Goal: Transaction & Acquisition: Purchase product/service

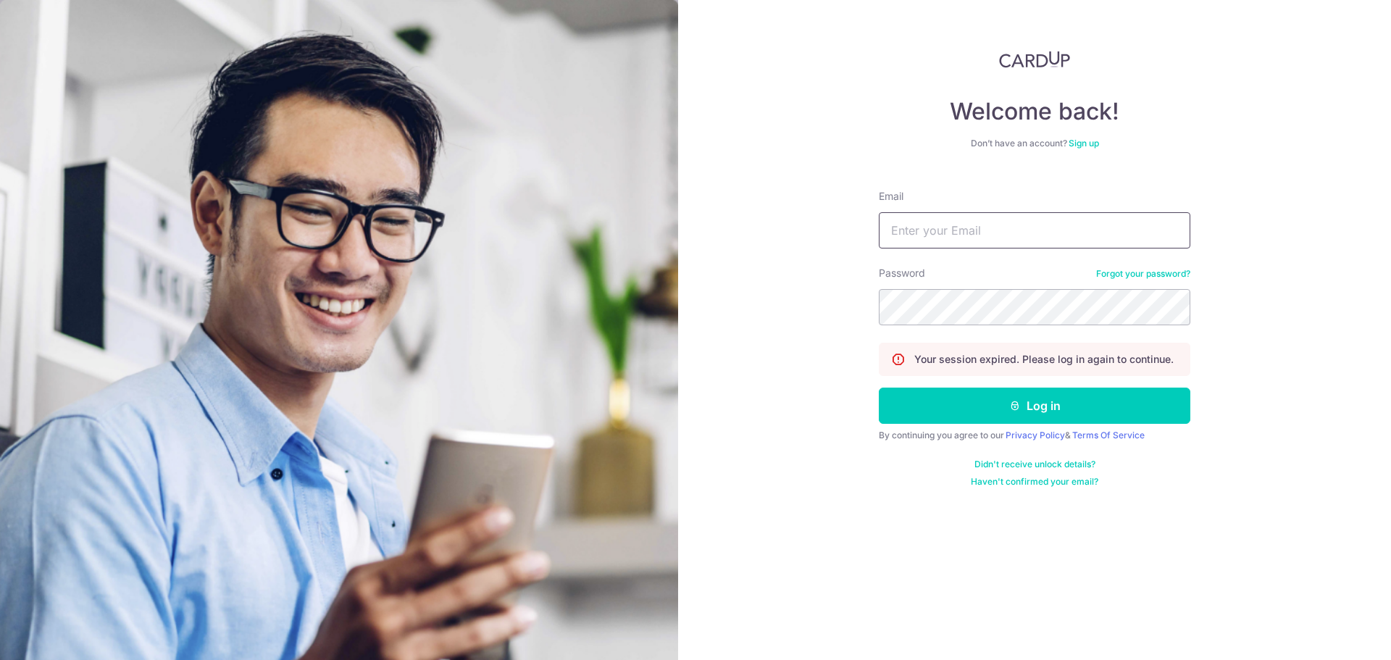
click at [975, 234] on input "Email" at bounding box center [1035, 230] width 312 height 36
click at [0, 659] on com-1password-button at bounding box center [0, 660] width 0 height 0
type input "[PERSON_NAME][EMAIL_ADDRESS][DOMAIN_NAME]"
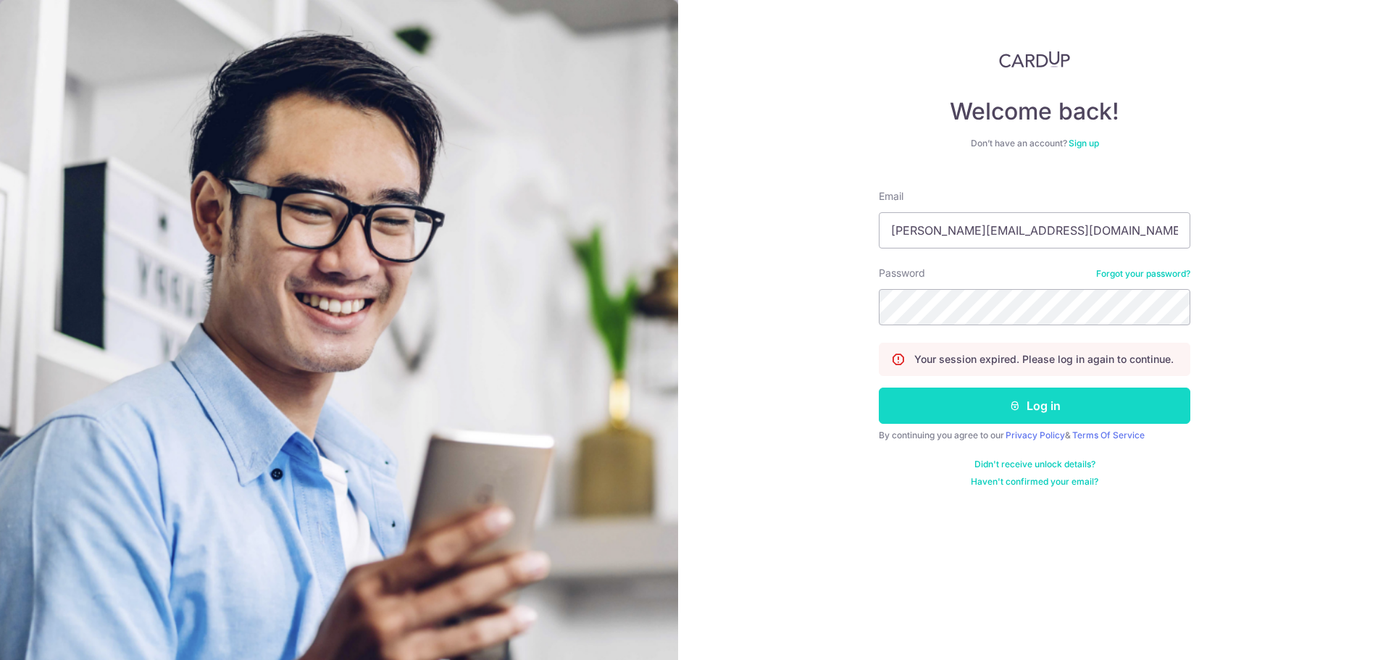
click at [992, 412] on button "Log in" at bounding box center [1035, 406] width 312 height 36
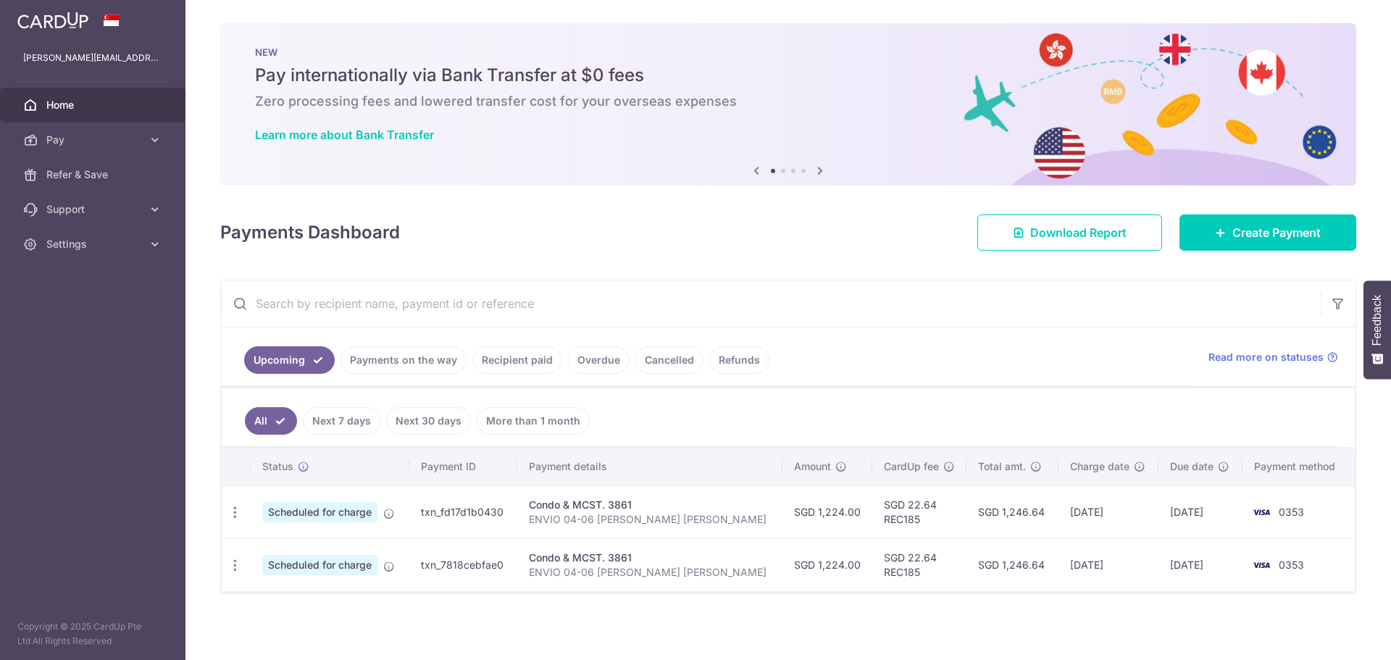
click at [605, 503] on div "Condo & MCST. 3861" at bounding box center [650, 505] width 243 height 14
click at [635, 505] on div "Condo & MCST. 3861" at bounding box center [650, 505] width 243 height 14
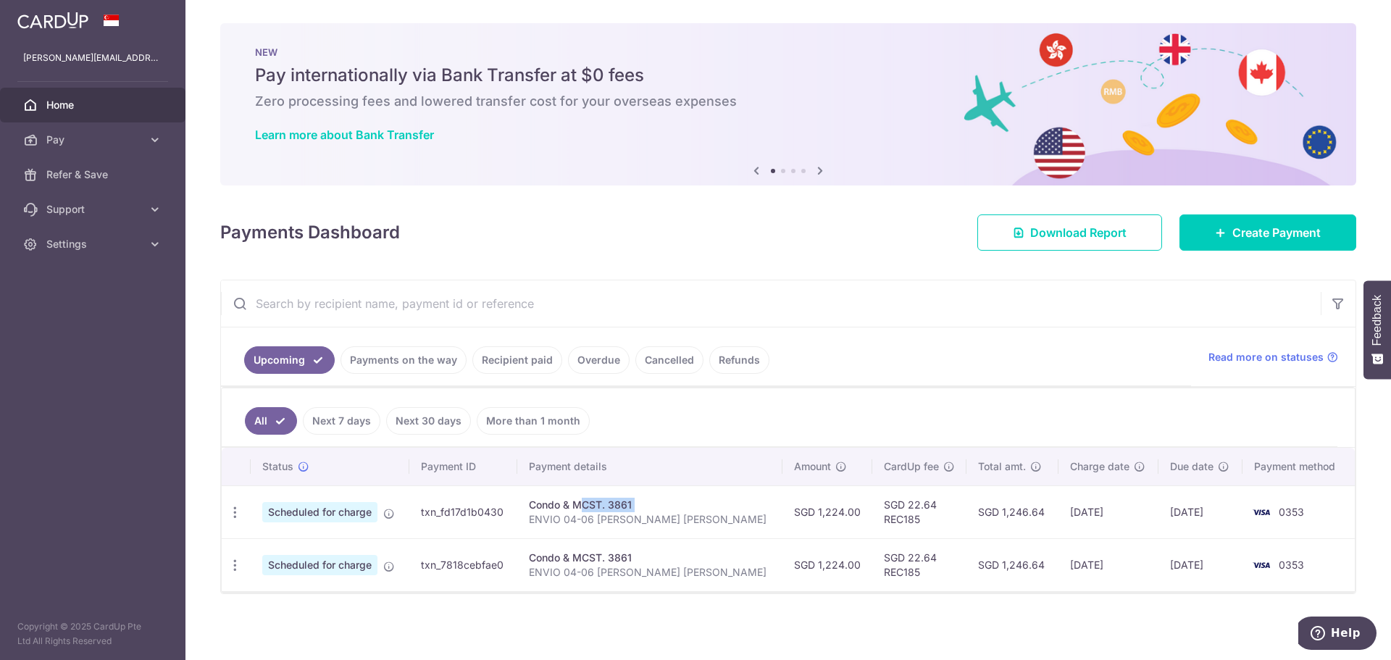
click at [635, 505] on div "Condo & MCST. 3861" at bounding box center [650, 505] width 243 height 14
click at [647, 511] on div "Condo & MCST. 3861" at bounding box center [650, 505] width 243 height 14
click at [639, 501] on div "Condo & MCST. 3861" at bounding box center [650, 505] width 243 height 14
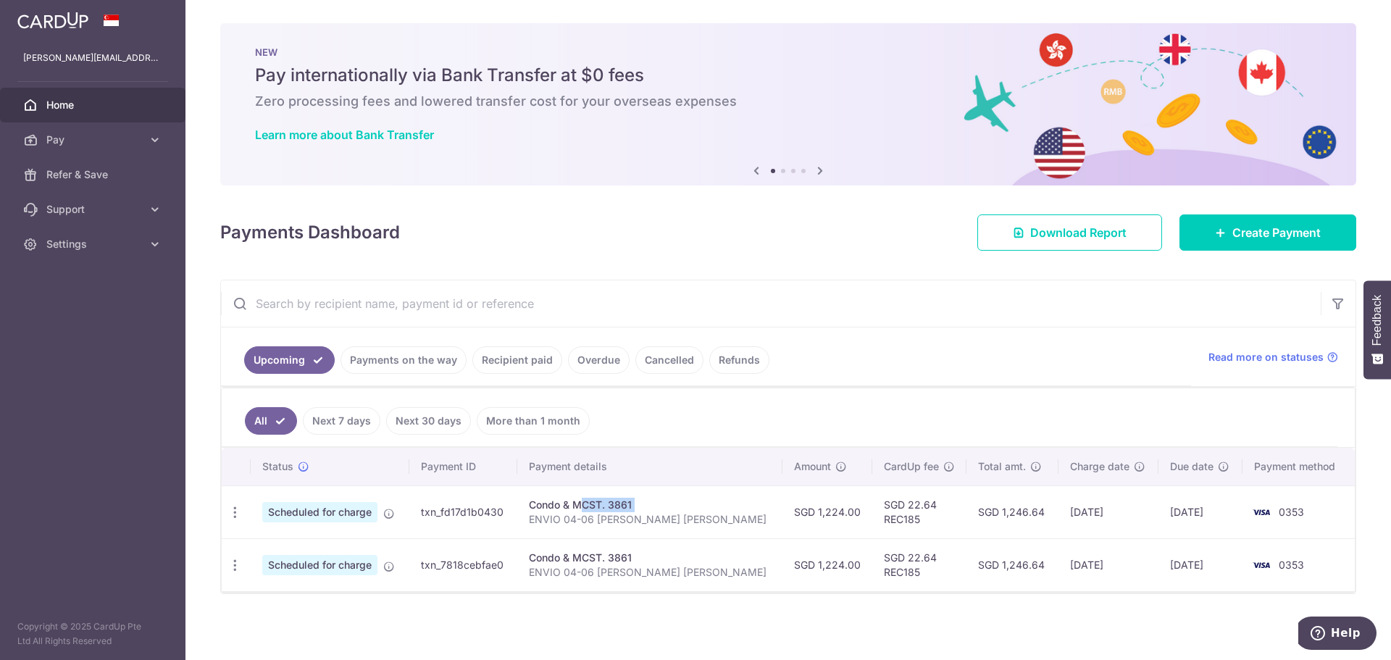
click at [611, 504] on div "Condo & MCST. 3861" at bounding box center [650, 505] width 243 height 14
click at [1232, 236] on span "Create Payment" at bounding box center [1276, 232] width 88 height 17
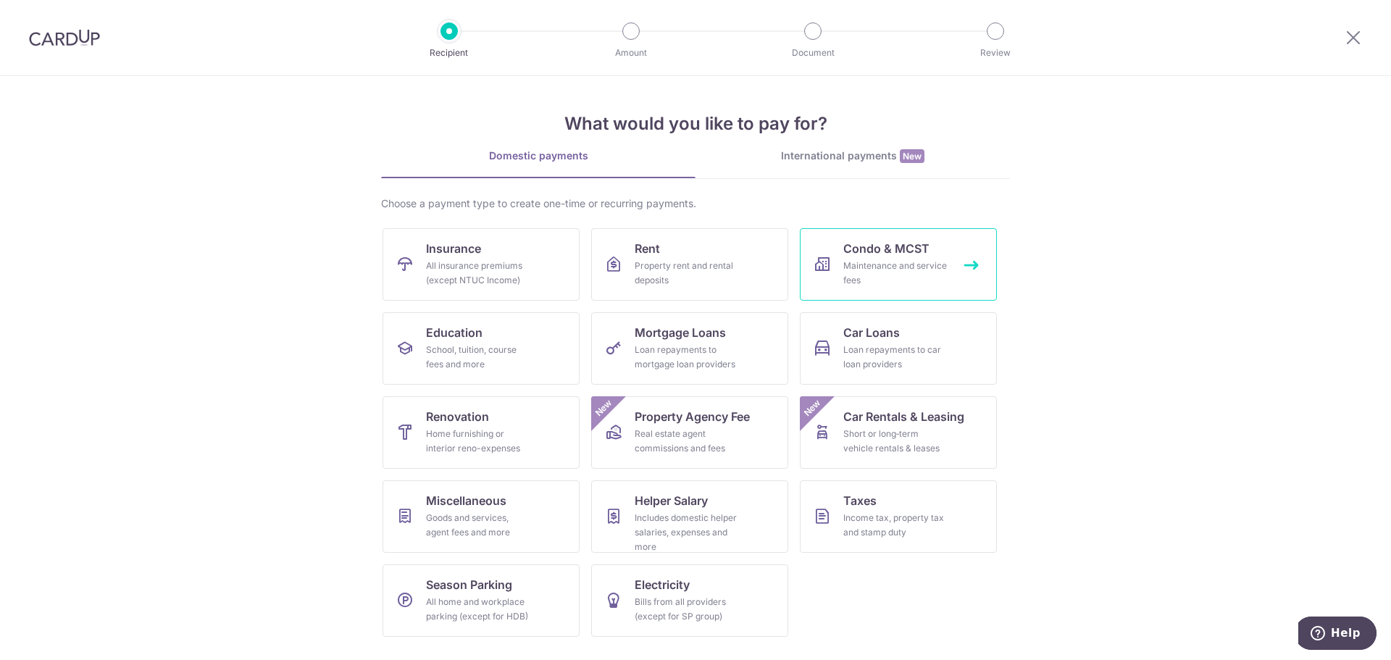
click at [854, 254] on span "Condo & MCST" at bounding box center [886, 248] width 86 height 17
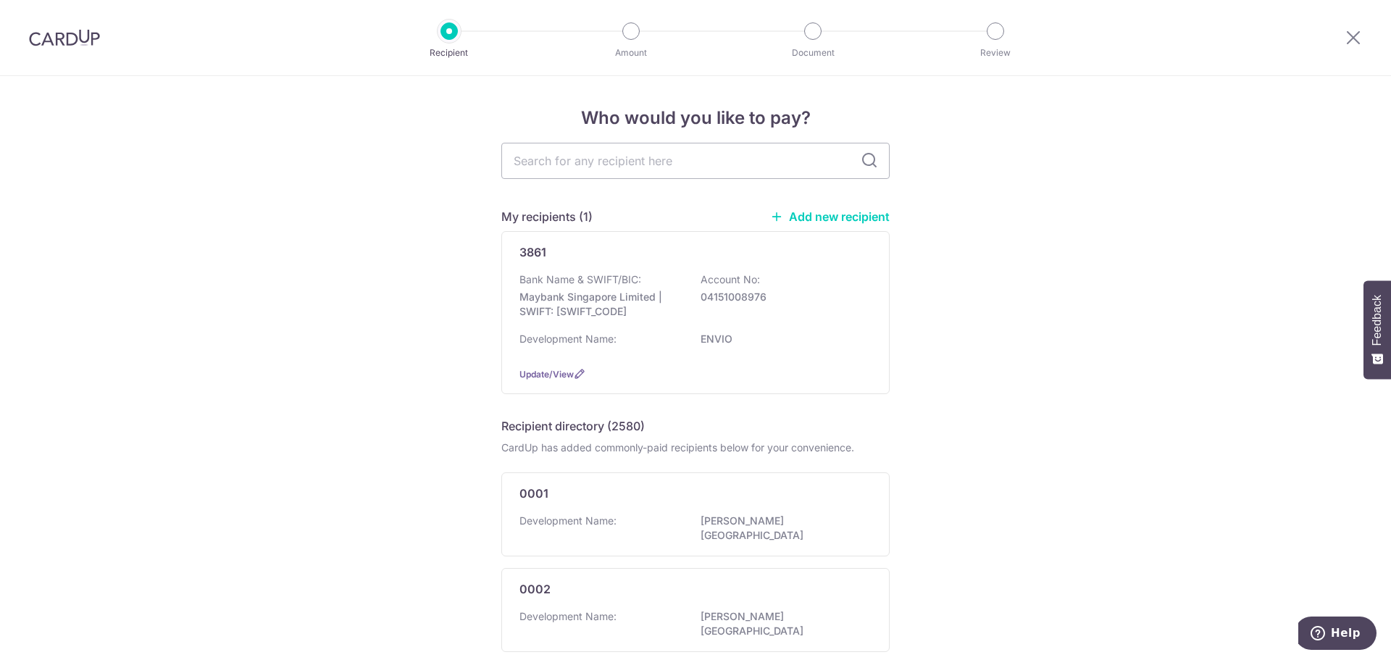
scroll to position [72, 0]
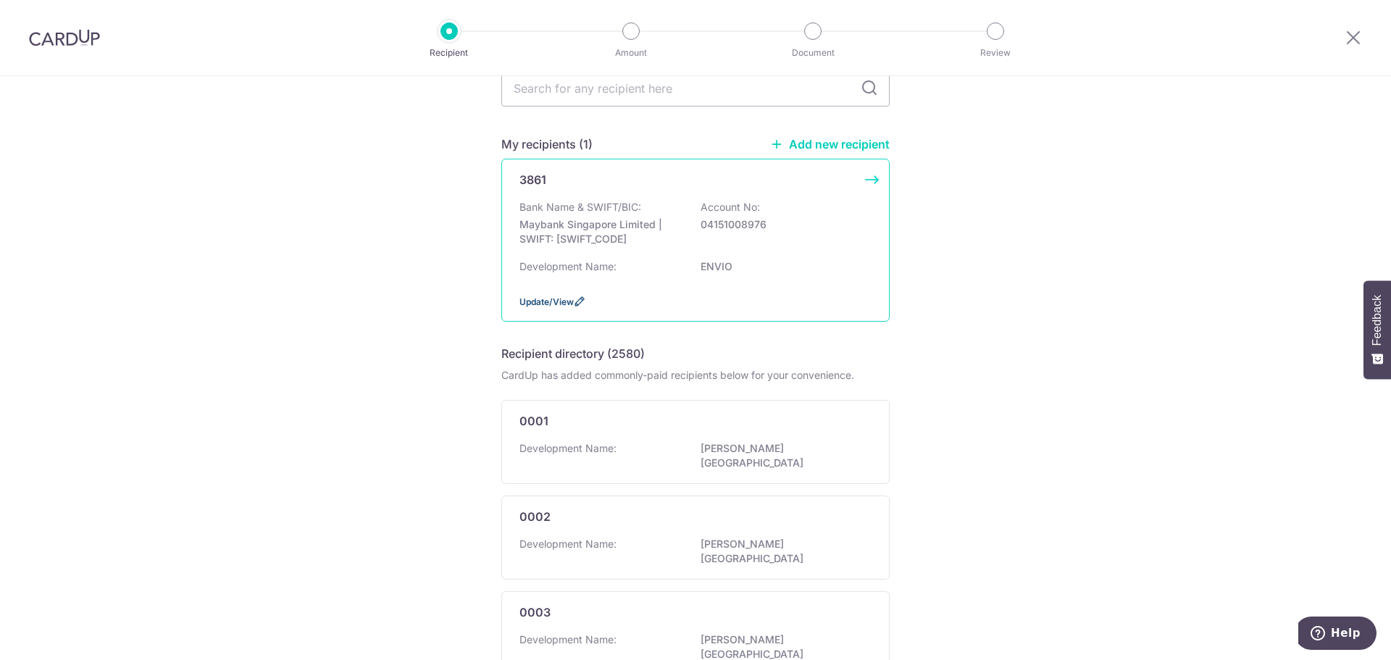
click at [547, 305] on span "Update/View" at bounding box center [546, 301] width 54 height 11
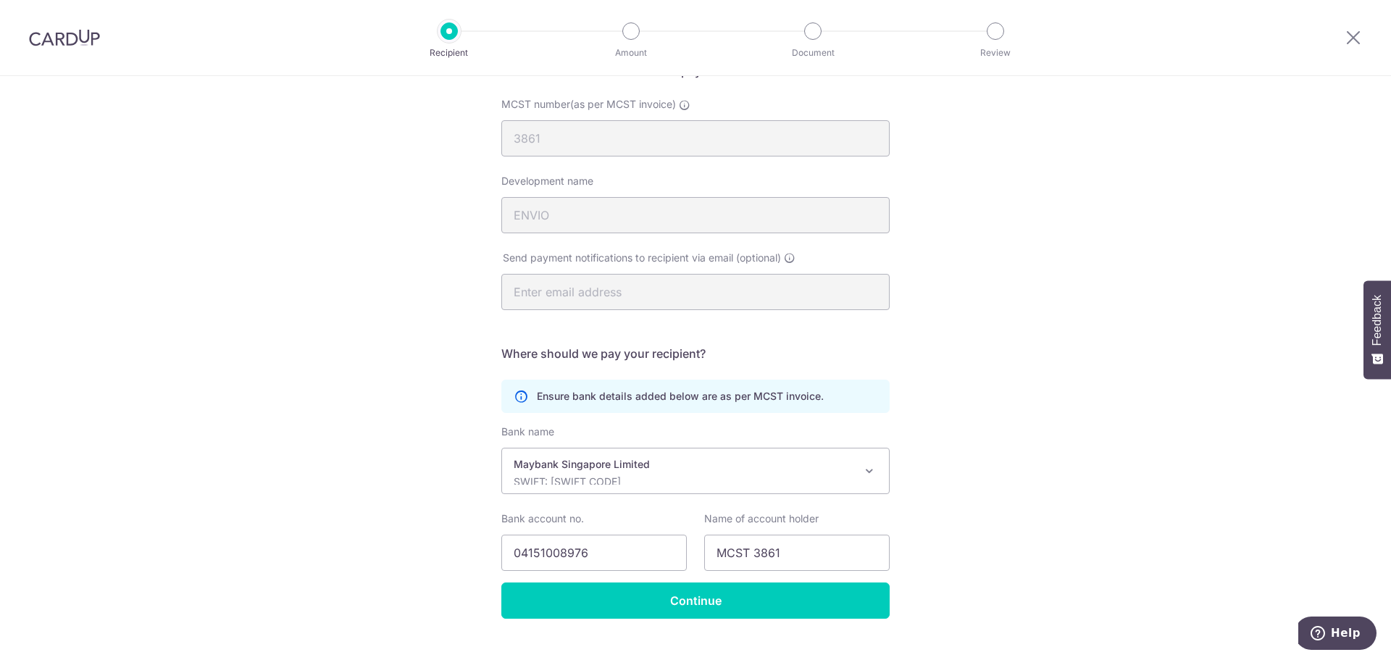
scroll to position [162, 0]
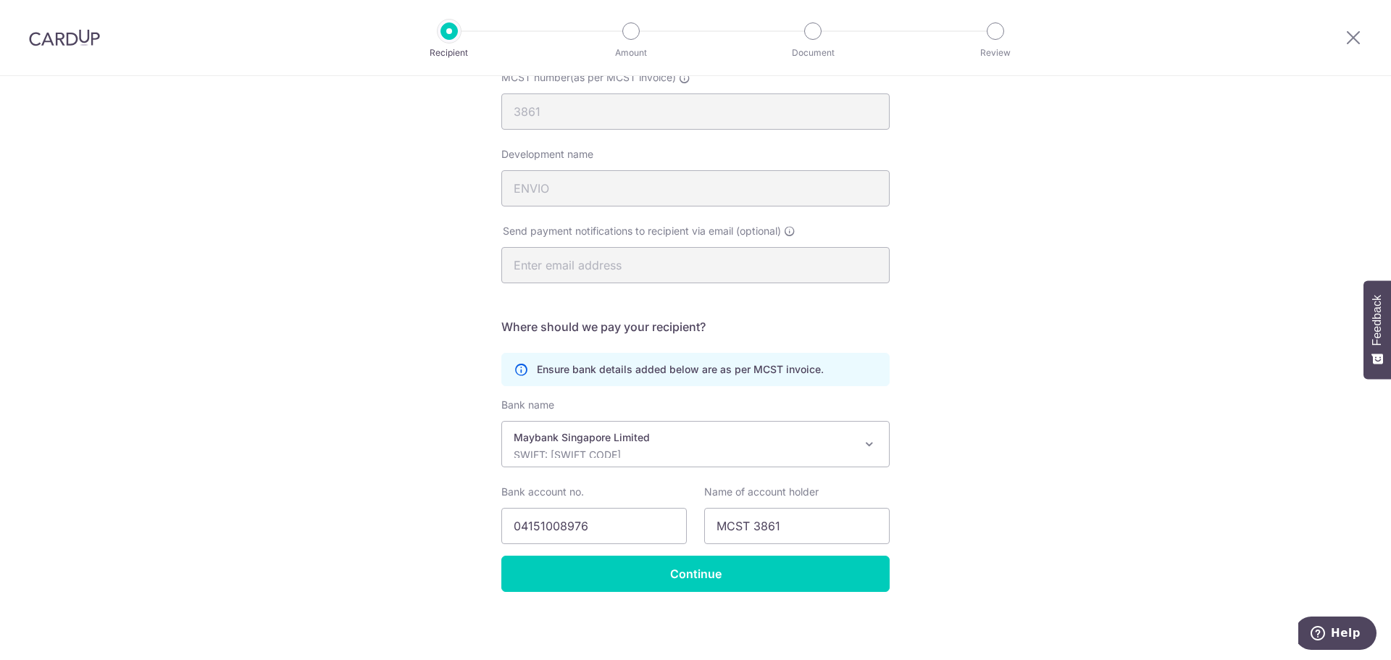
click at [259, 433] on div "Recipient Details Your recipient does not need a CardUp account to receive your…" at bounding box center [695, 287] width 1391 height 746
click at [172, 438] on div "Recipient Details Your recipient does not need a CardUp account to receive your…" at bounding box center [695, 287] width 1391 height 746
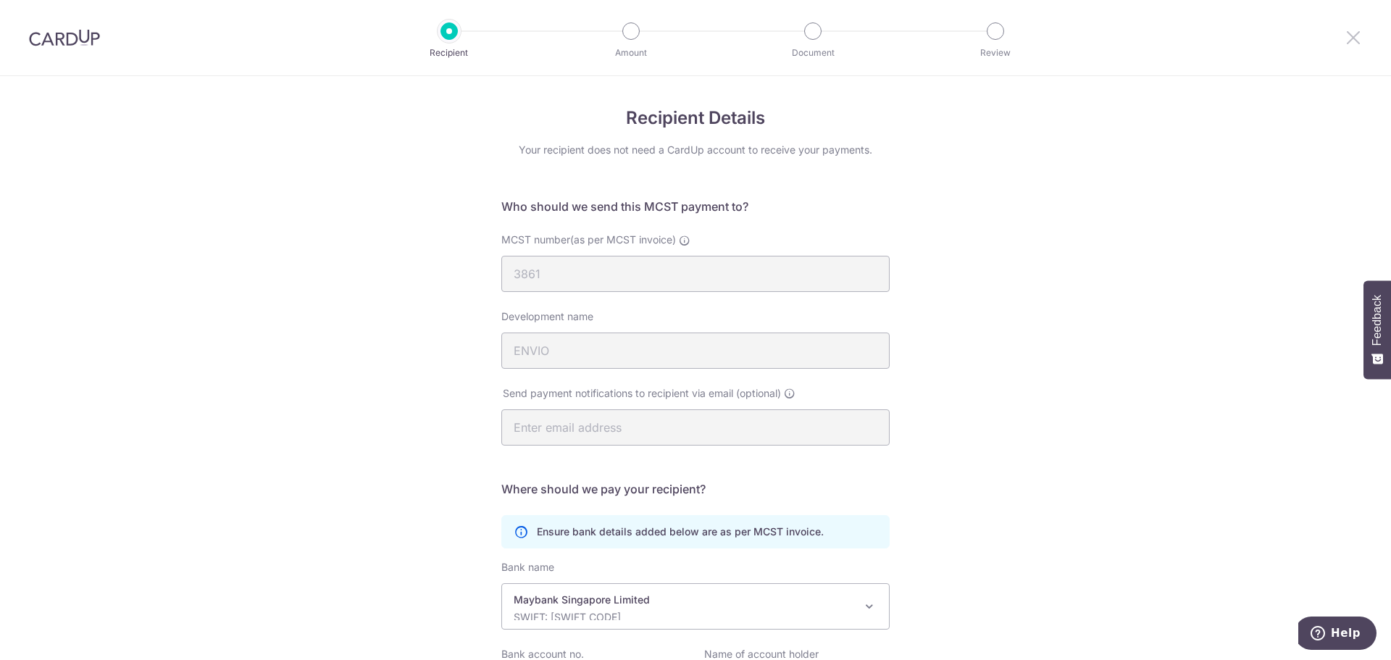
drag, startPoint x: 1360, startPoint y: 38, endPoint x: 761, endPoint y: 59, distance: 598.8
click at [1360, 38] on icon at bounding box center [1353, 37] width 17 height 18
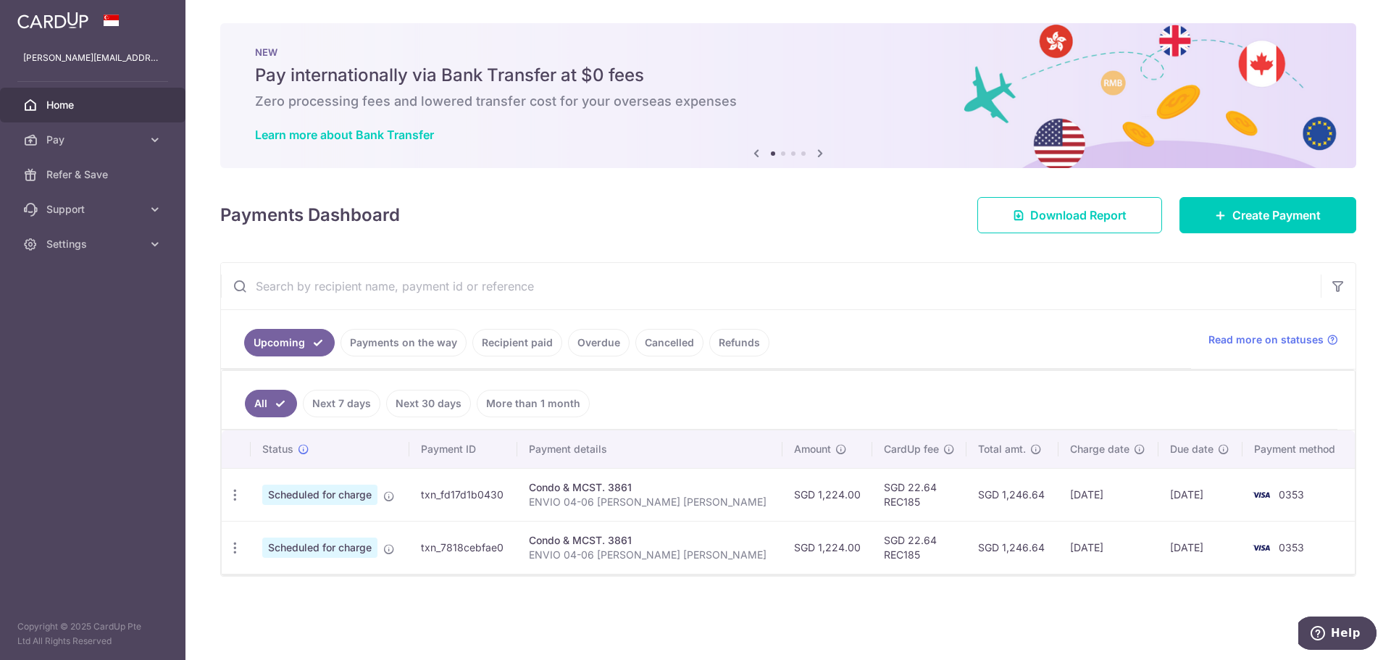
click at [627, 504] on p "ENVIO 04-06 LIM CHENG YEE HARRIS" at bounding box center [650, 502] width 243 height 14
copy tr "ENVIO 04-06 LIM CHENG YEE HARRIS"
